Goal: Task Accomplishment & Management: Manage account settings

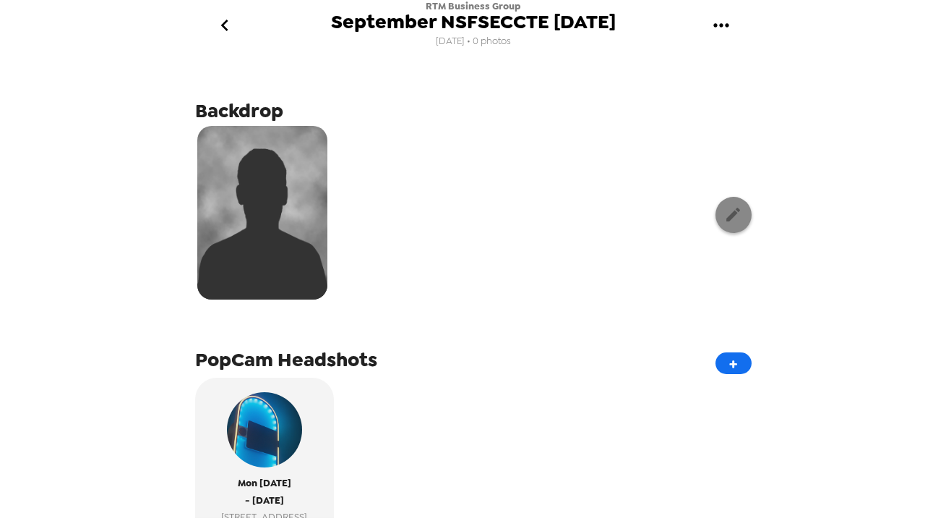
click at [732, 210] on icon "button" at bounding box center [734, 214] width 18 height 18
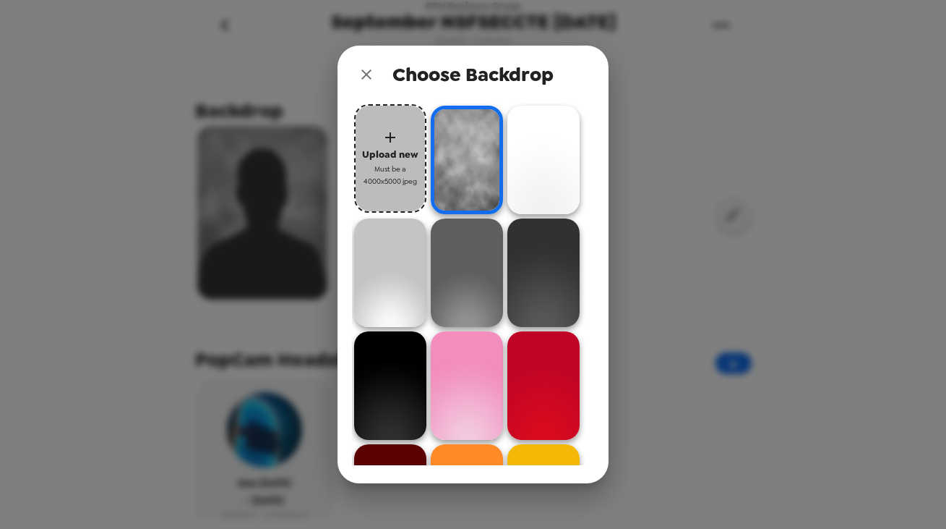
click at [393, 153] on span "Upload new" at bounding box center [390, 154] width 56 height 17
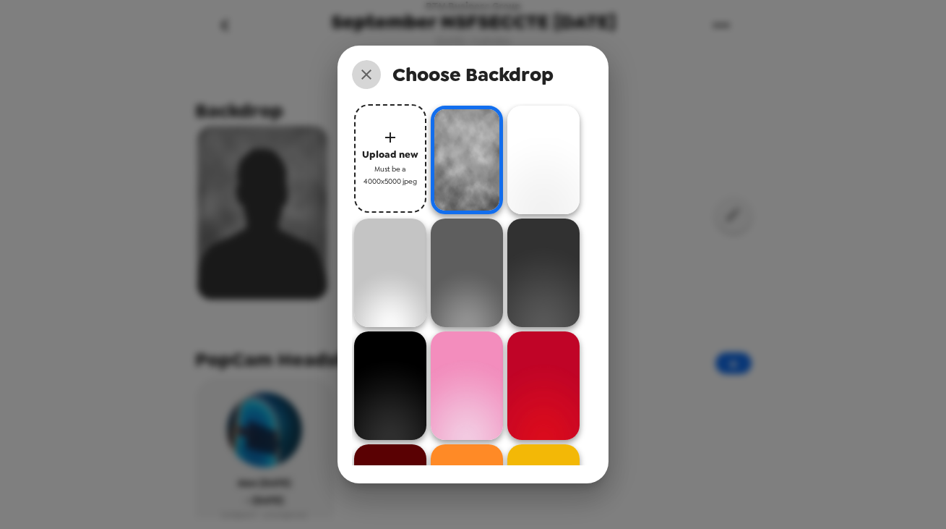
click at [364, 83] on button "close" at bounding box center [366, 74] width 29 height 29
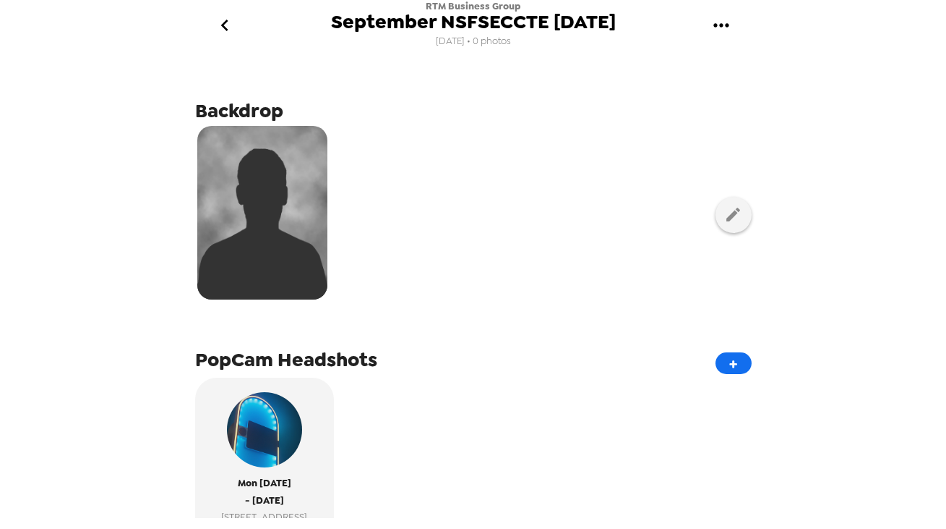
click at [729, 234] on div at bounding box center [473, 214] width 557 height 181
click at [738, 212] on icon "button" at bounding box center [734, 214] width 18 height 18
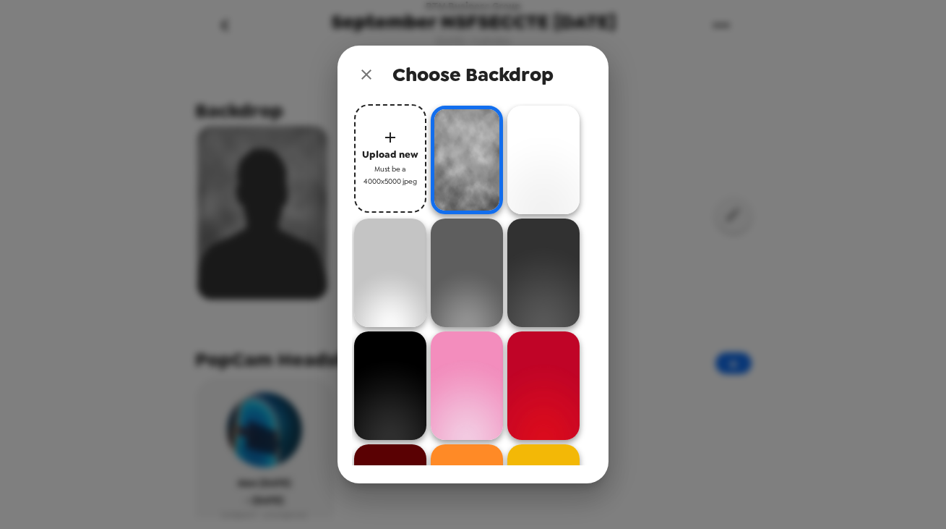
click at [537, 184] on img at bounding box center [544, 160] width 72 height 108
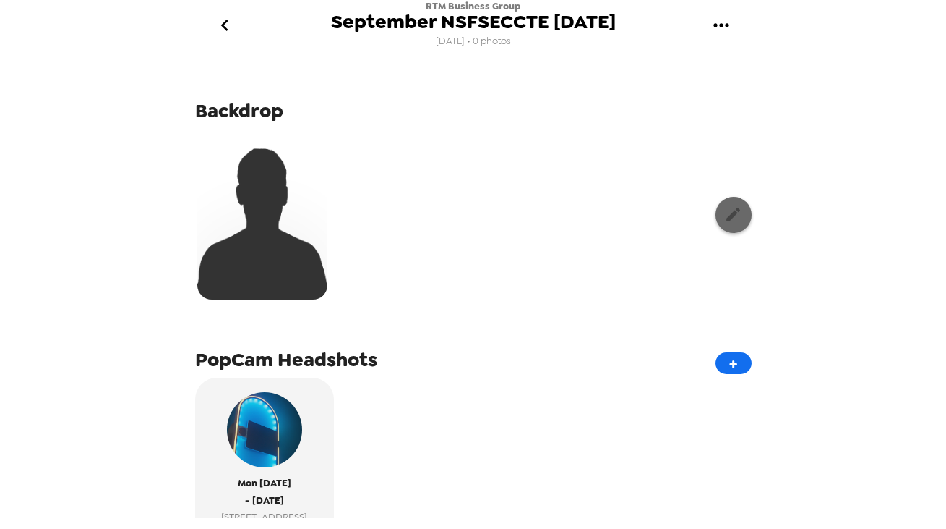
click at [750, 214] on button "button" at bounding box center [734, 215] width 36 height 36
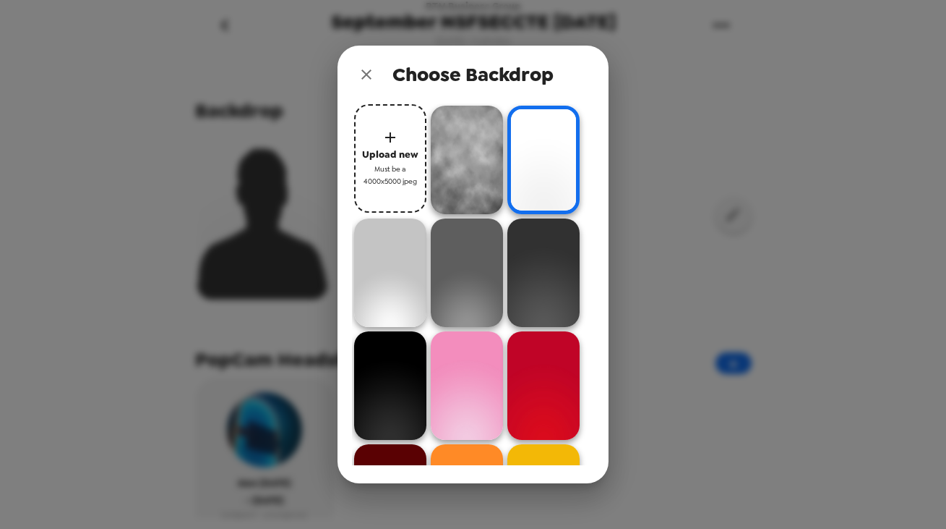
click at [403, 275] on img at bounding box center [390, 272] width 72 height 108
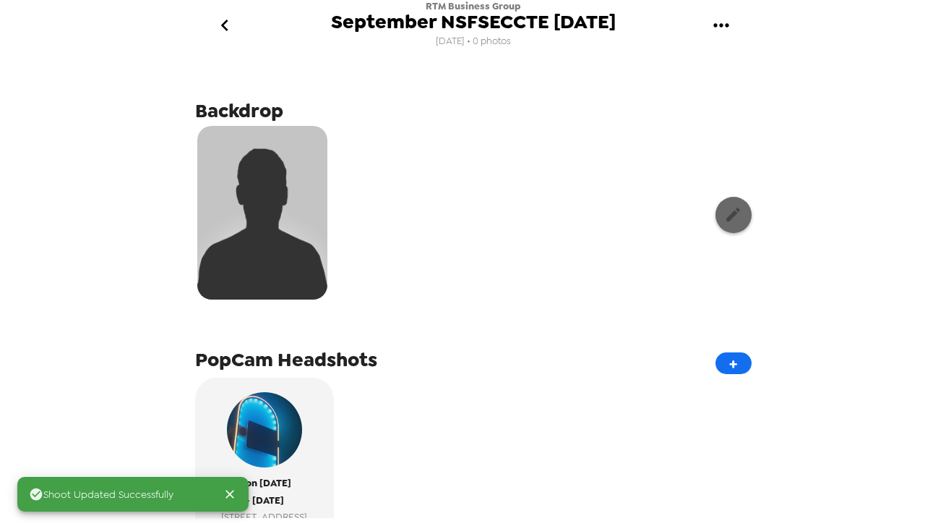
click at [747, 212] on button "button" at bounding box center [734, 215] width 36 height 36
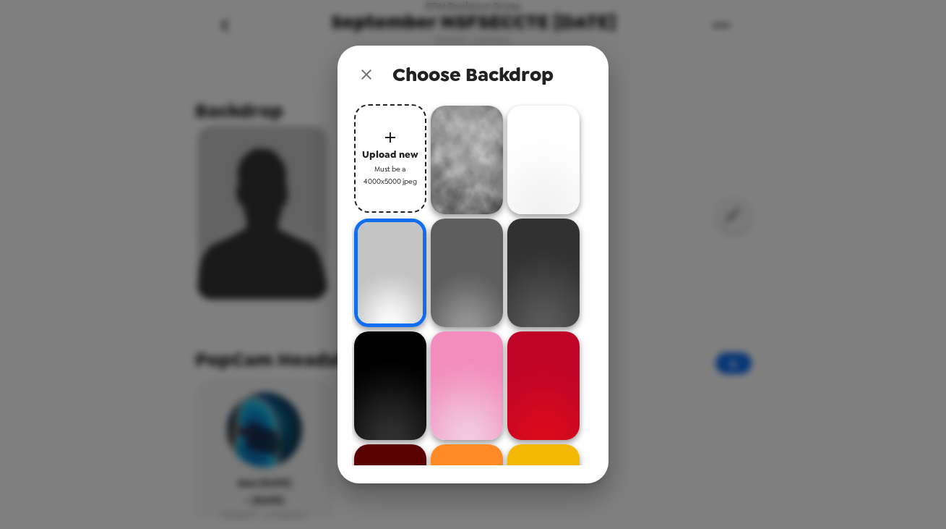
click at [548, 144] on img at bounding box center [544, 160] width 72 height 108
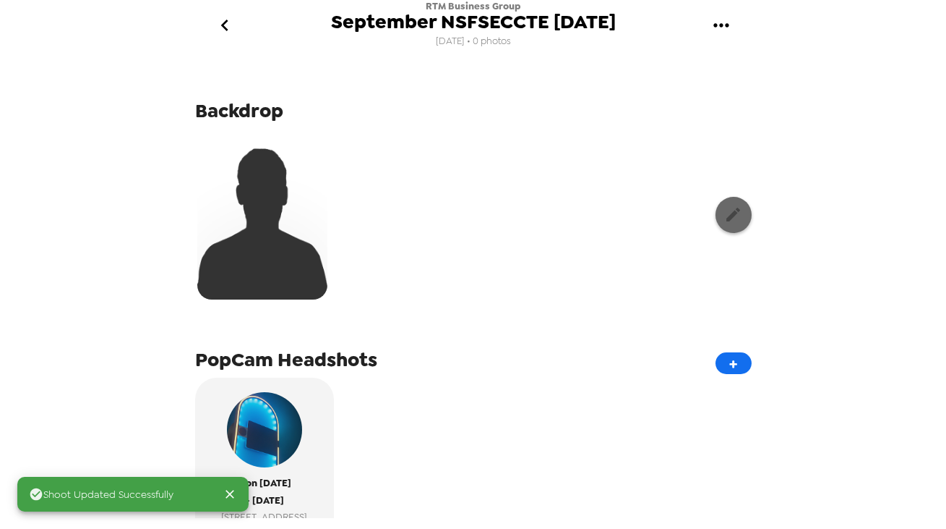
click at [728, 226] on button "button" at bounding box center [734, 215] width 36 height 36
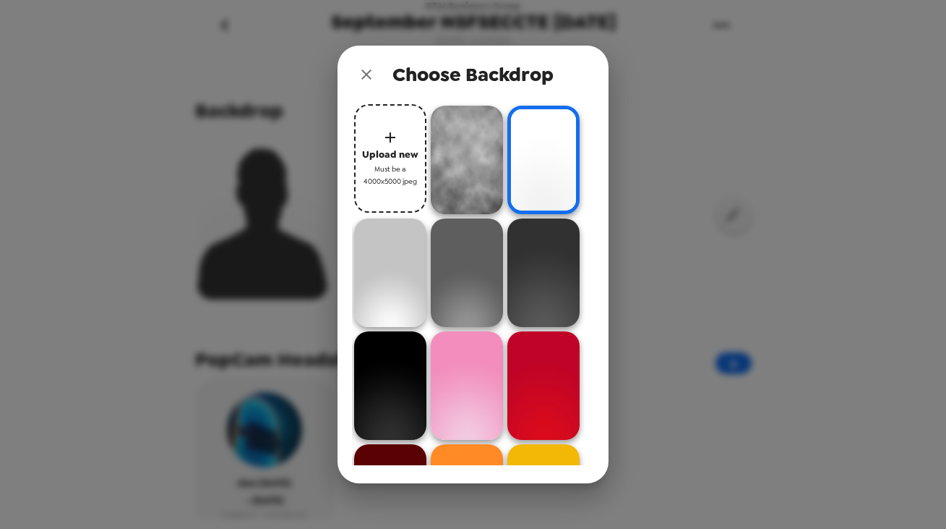
click at [663, 195] on div "Choose Backdrop Upload new Must be a 4000x5000 jpeg" at bounding box center [473, 264] width 946 height 529
click at [537, 140] on img at bounding box center [544, 160] width 72 height 108
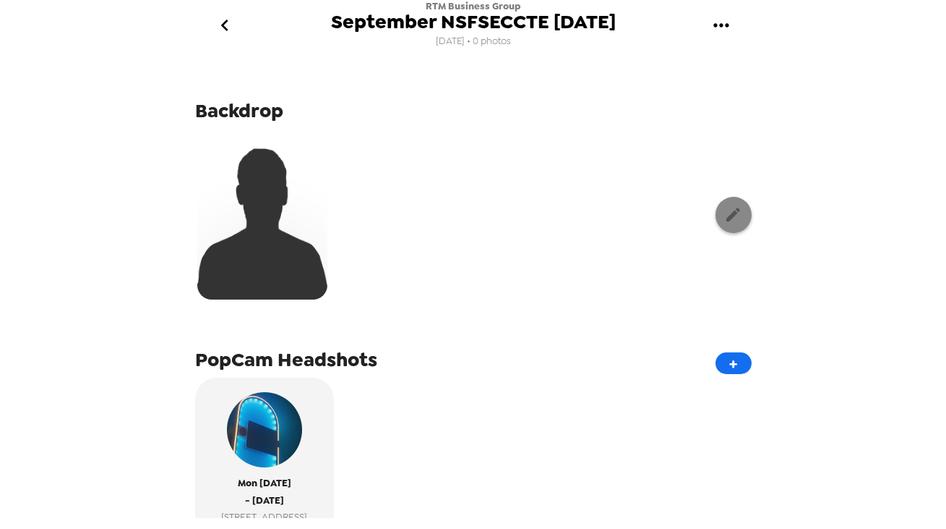
click at [731, 200] on button "button" at bounding box center [734, 215] width 36 height 36
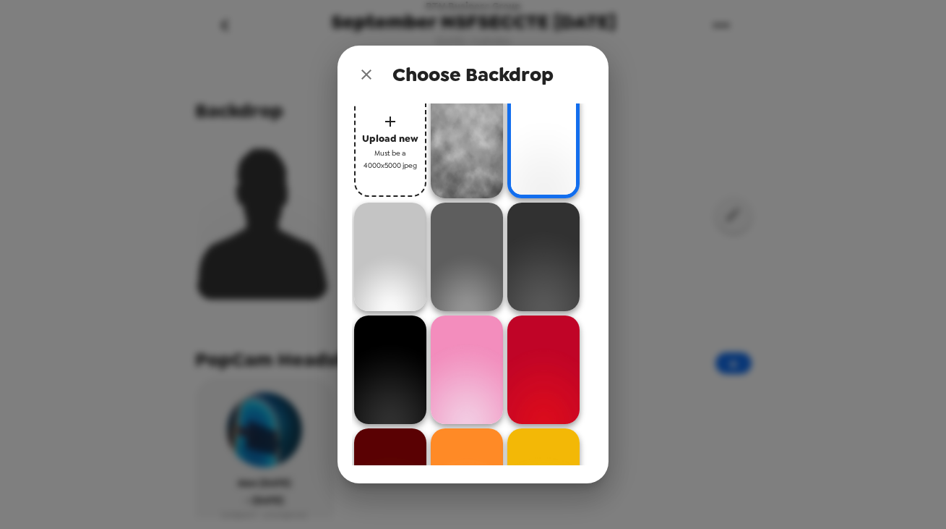
scroll to position [18, 0]
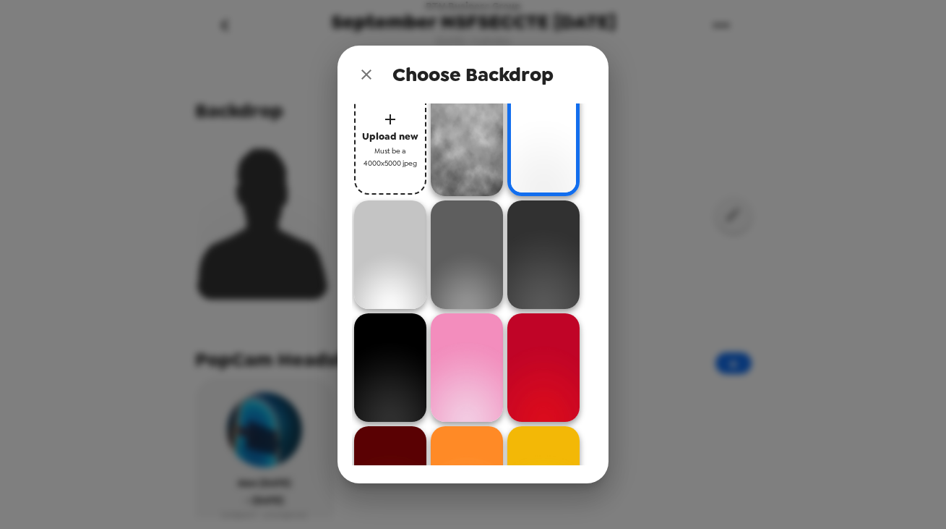
click at [485, 278] on img at bounding box center [467, 254] width 72 height 108
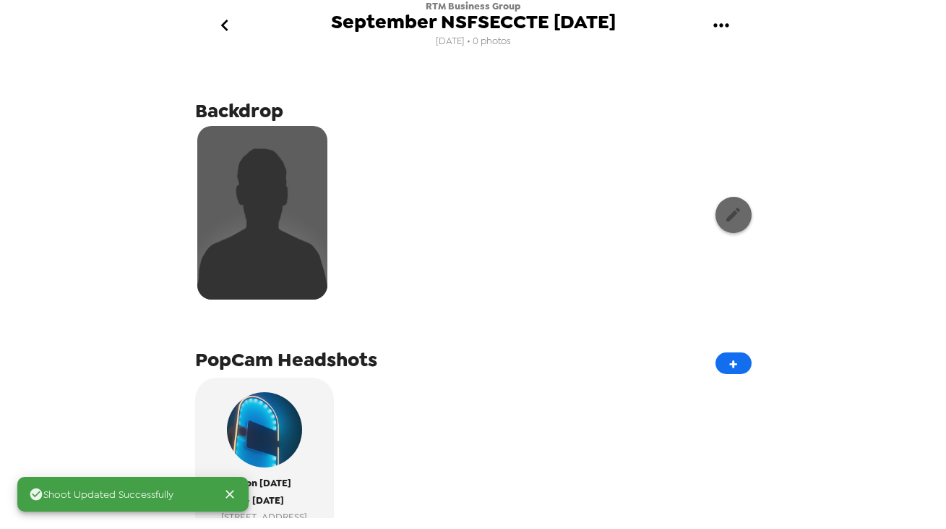
click at [735, 231] on button "button" at bounding box center [734, 215] width 36 height 36
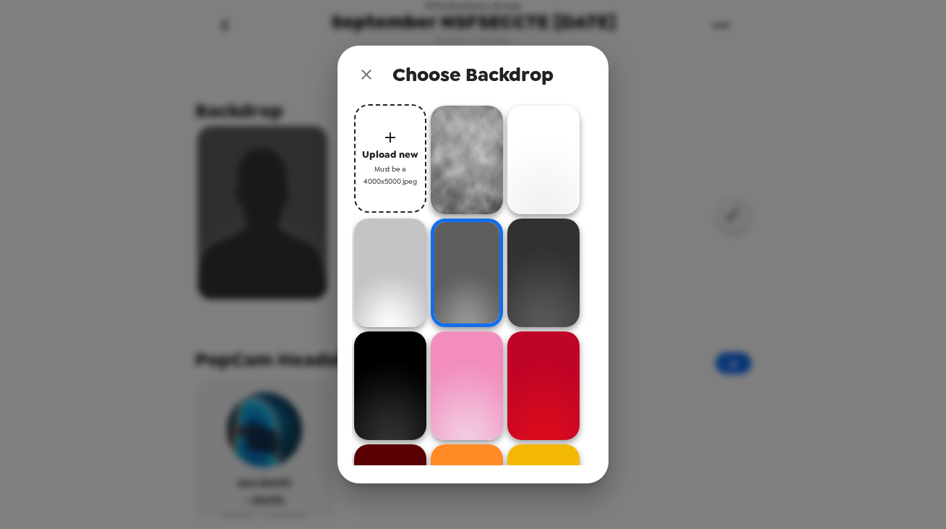
click at [526, 129] on img at bounding box center [544, 160] width 72 height 108
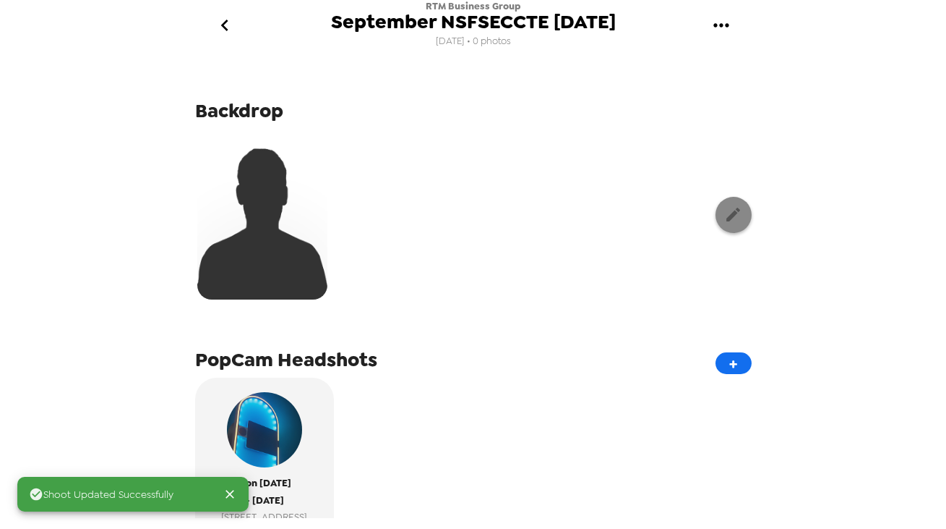
click at [735, 213] on icon "button" at bounding box center [734, 215] width 14 height 14
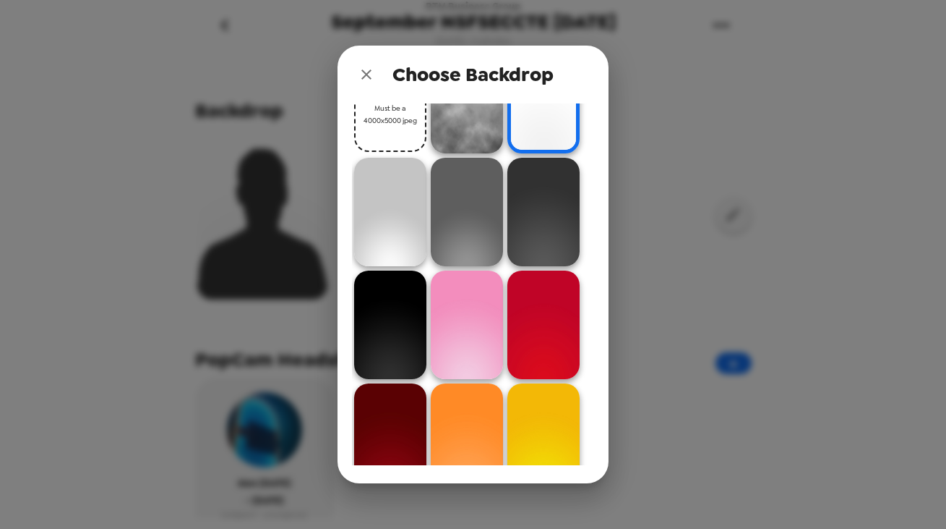
scroll to position [2, 0]
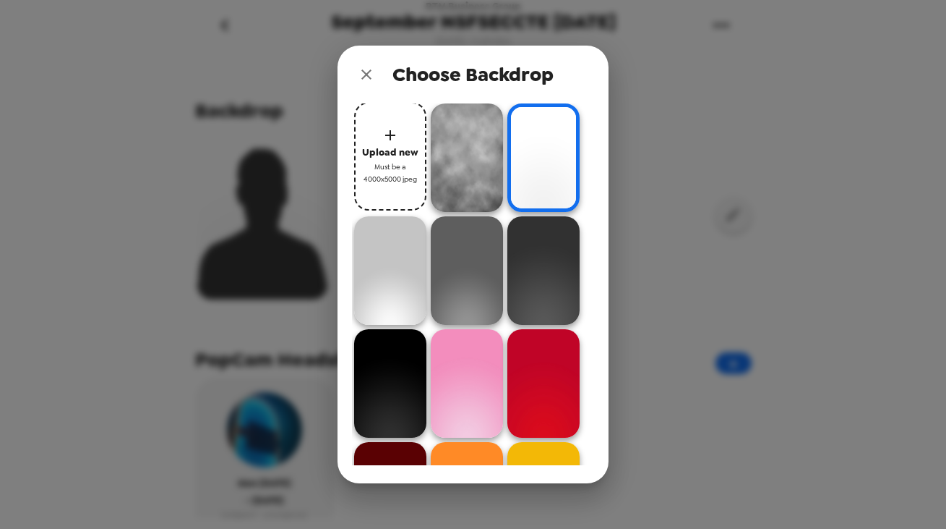
click at [414, 283] on img at bounding box center [390, 270] width 72 height 108
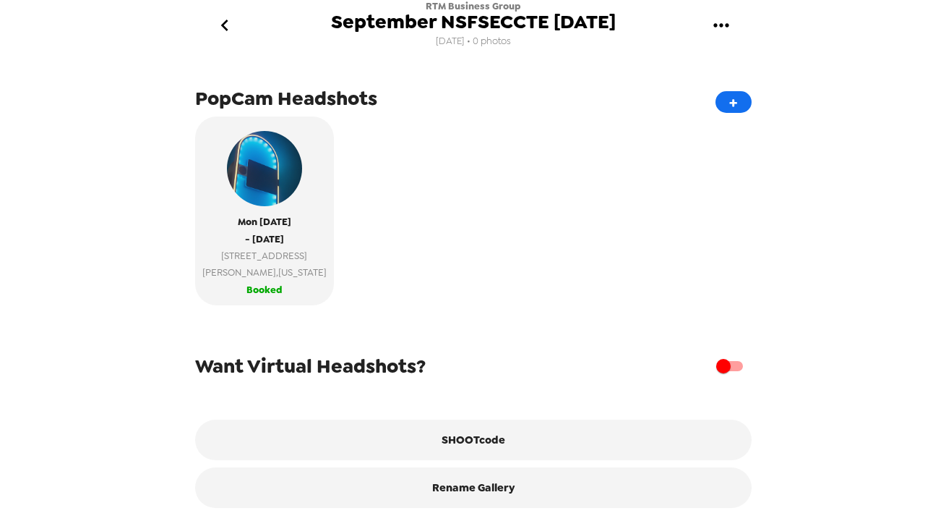
scroll to position [0, 0]
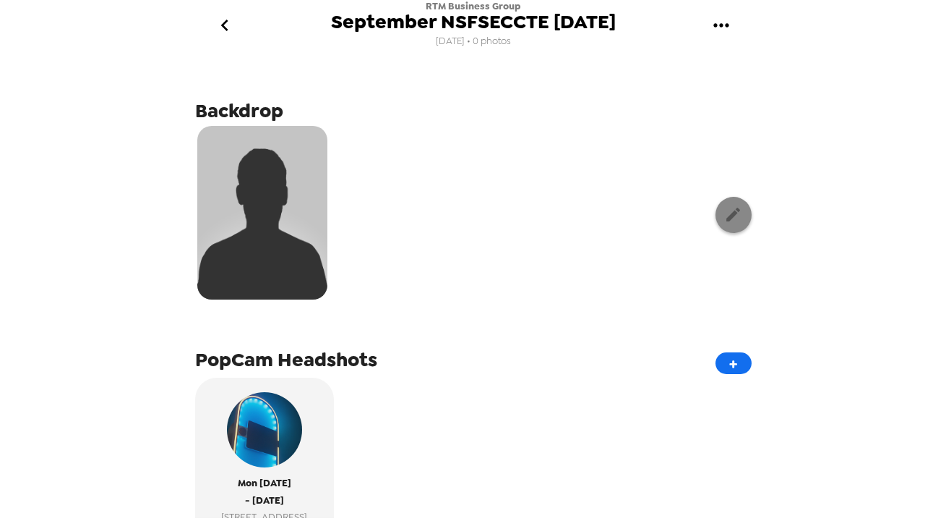
click at [732, 231] on button "button" at bounding box center [734, 215] width 36 height 36
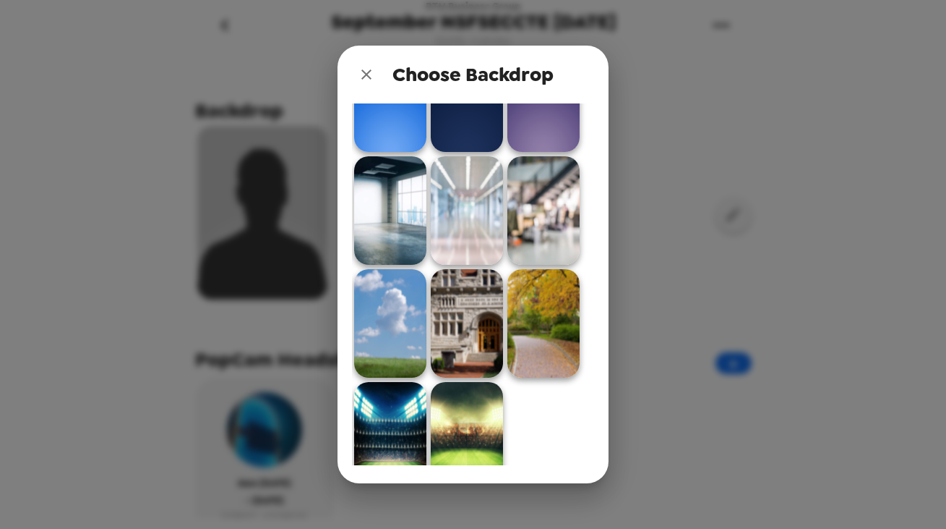
scroll to position [654, 0]
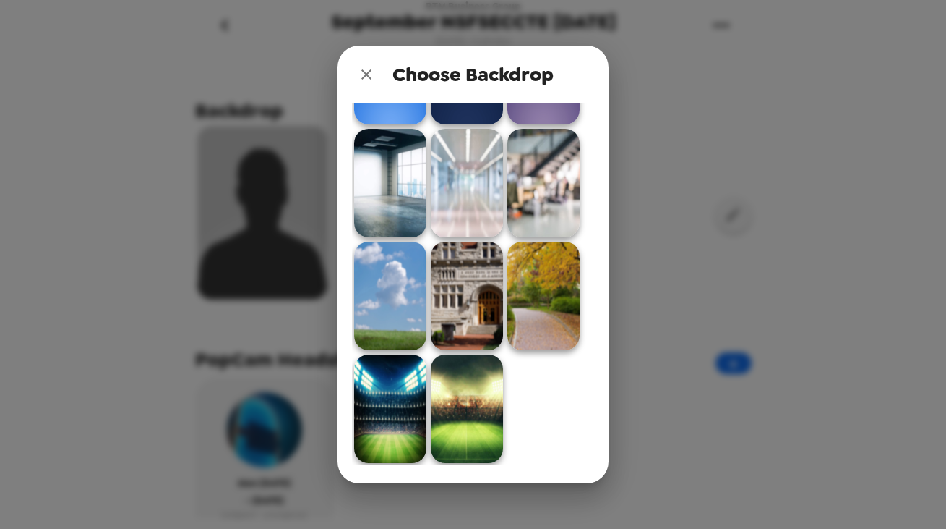
click at [384, 416] on img at bounding box center [390, 408] width 72 height 108
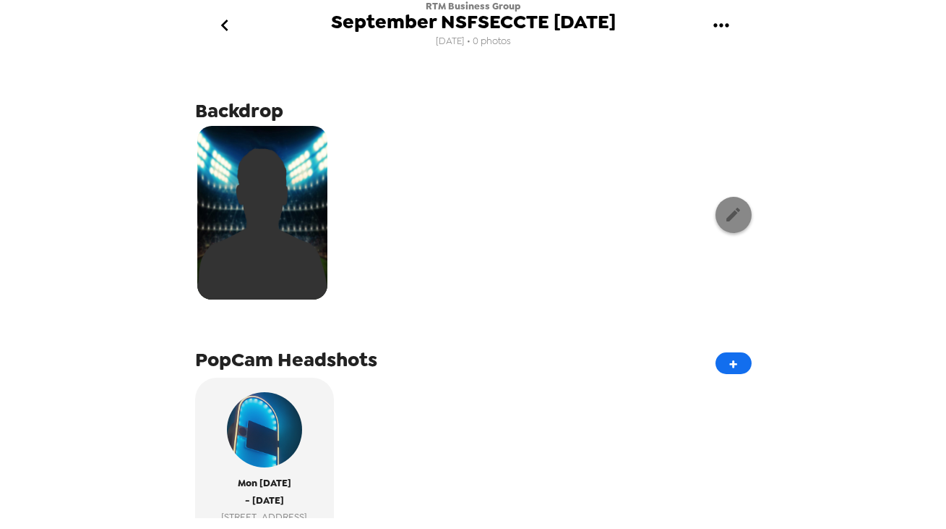
click at [731, 221] on icon "button" at bounding box center [734, 214] width 18 height 18
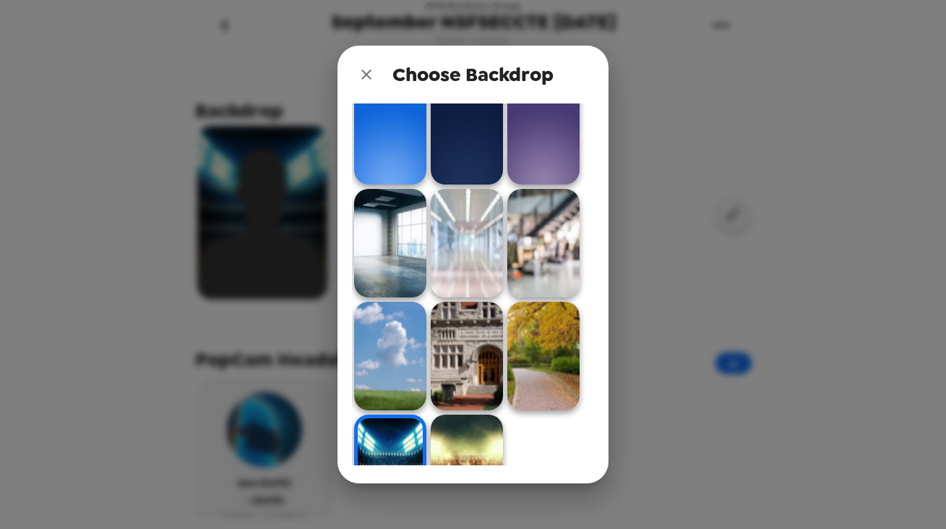
scroll to position [619, 0]
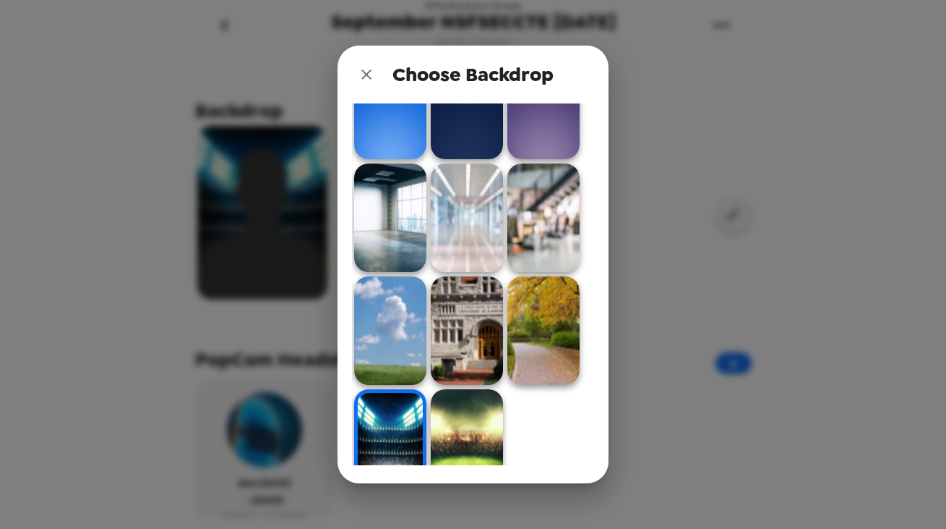
click at [419, 322] on img at bounding box center [390, 330] width 72 height 108
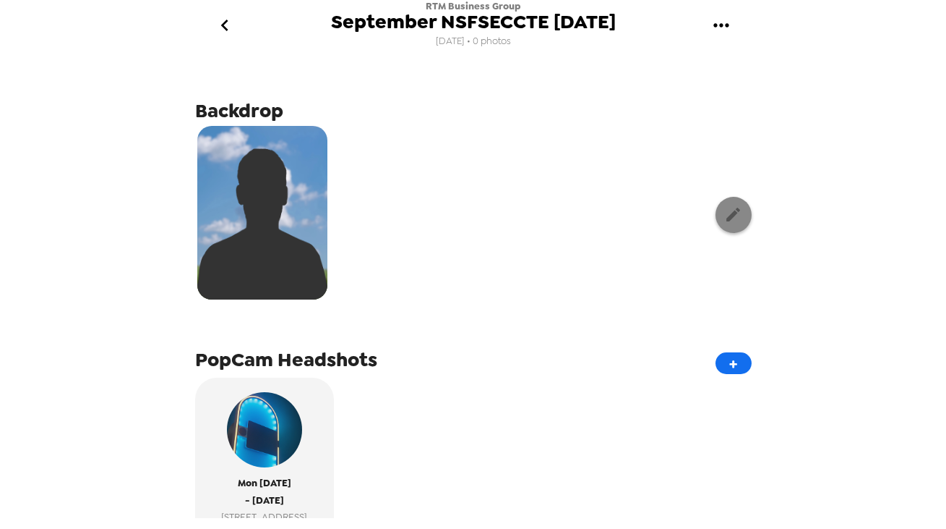
click at [744, 210] on button "button" at bounding box center [734, 215] width 36 height 36
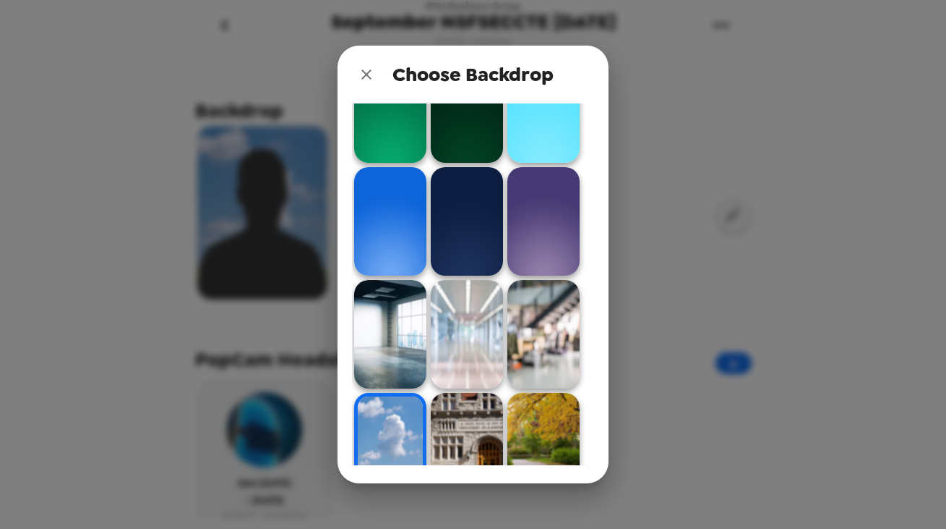
scroll to position [602, 0]
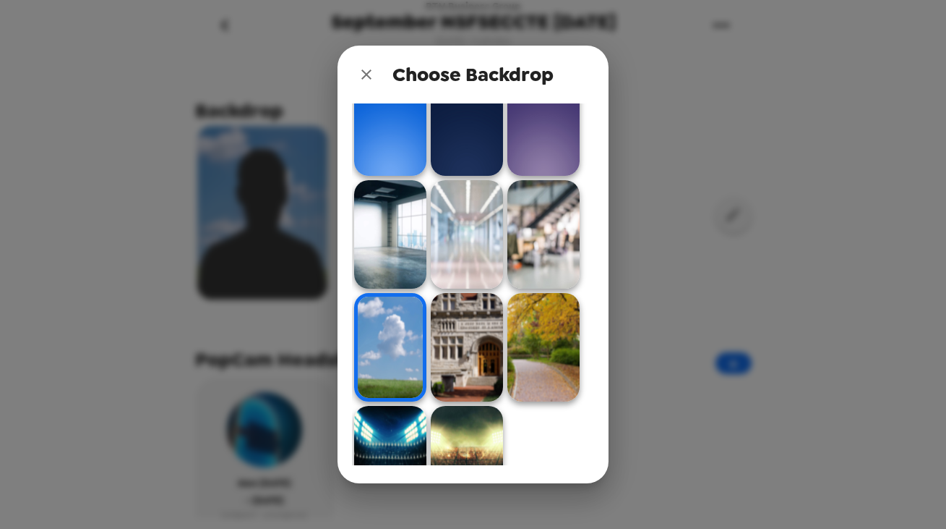
click at [555, 356] on img at bounding box center [544, 347] width 72 height 108
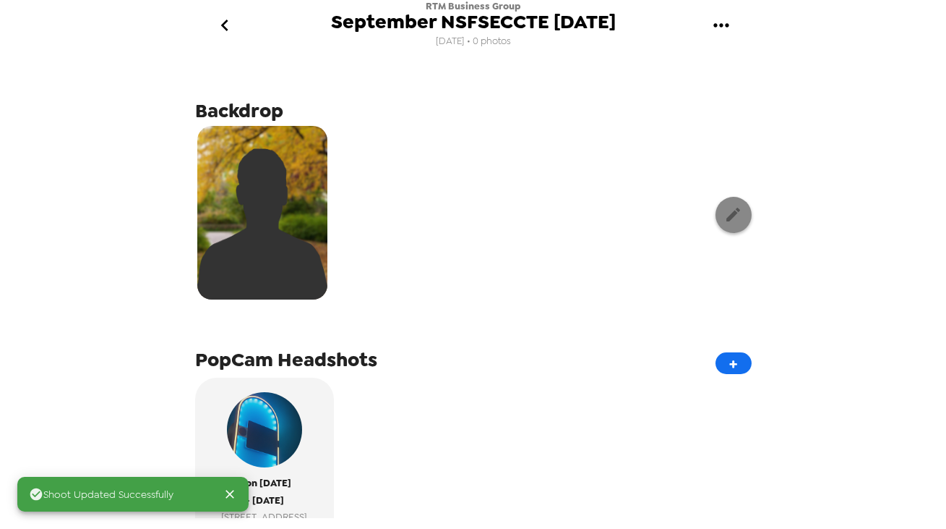
click at [726, 213] on icon "button" at bounding box center [734, 214] width 18 height 18
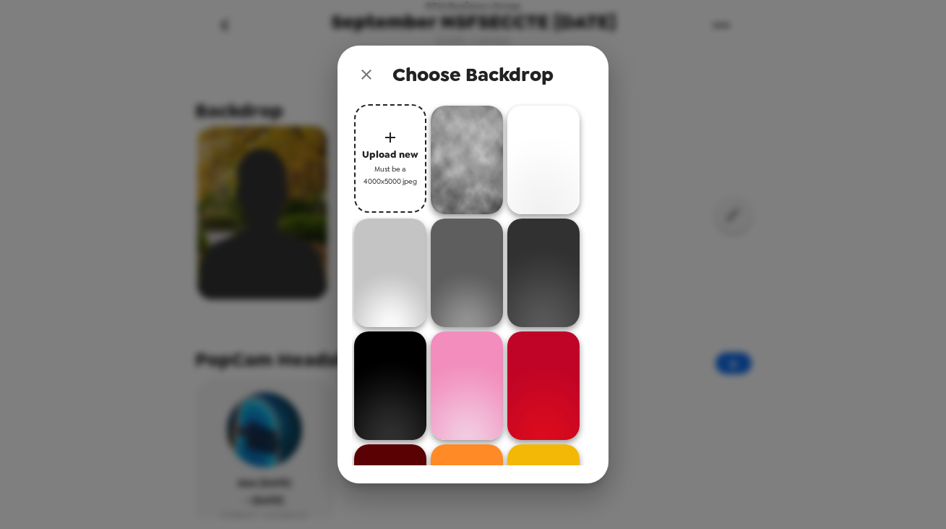
click at [394, 275] on img at bounding box center [390, 272] width 72 height 108
